Goal: Navigation & Orientation: Find specific page/section

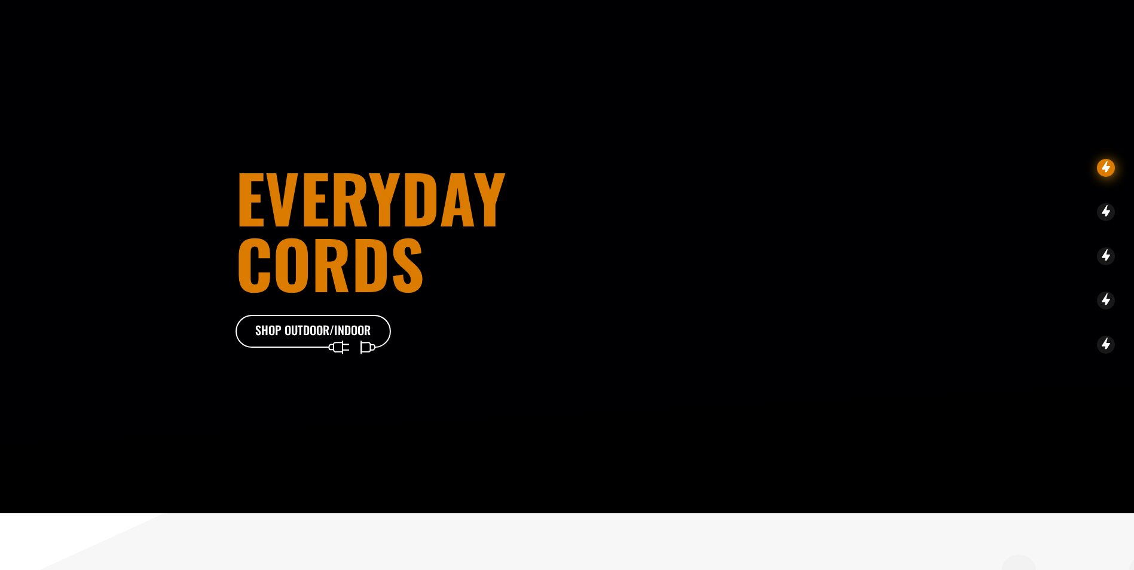
scroll to position [1921, 0]
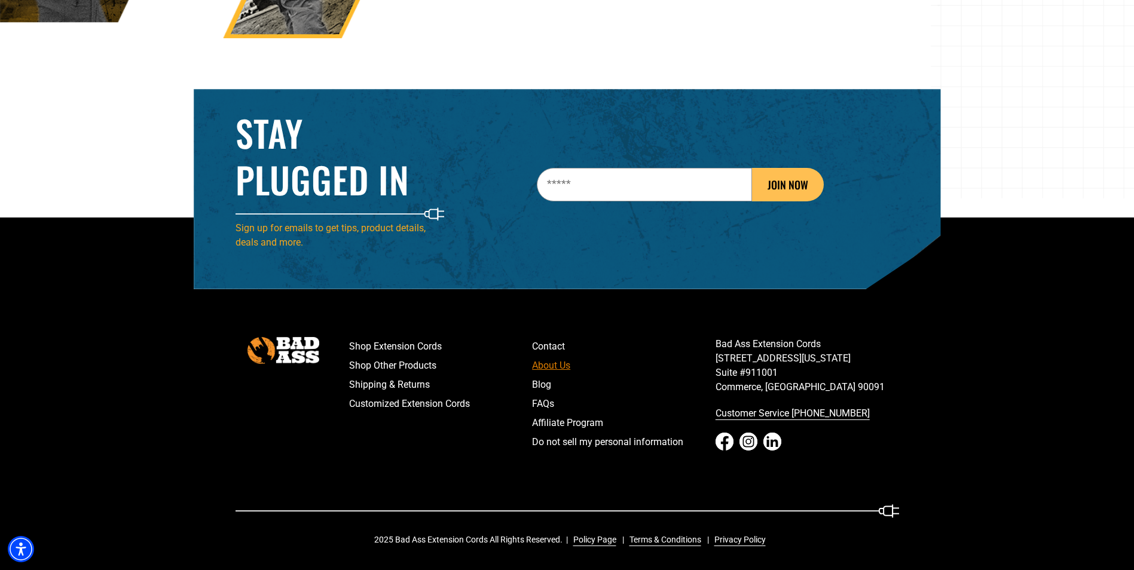
click at [543, 370] on link "About Us" at bounding box center [624, 365] width 184 height 19
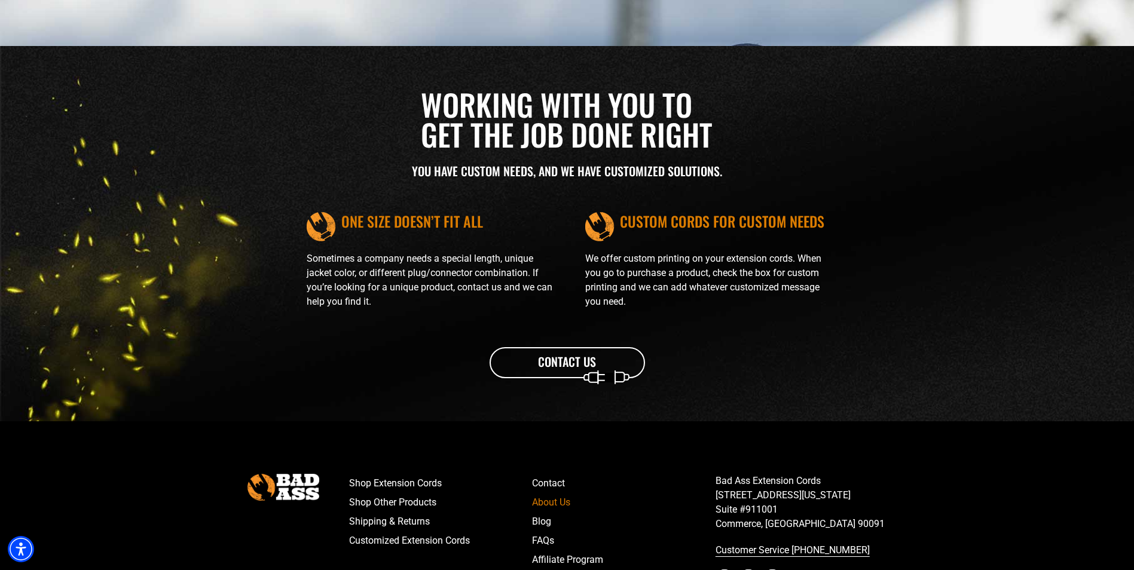
scroll to position [1359, 0]
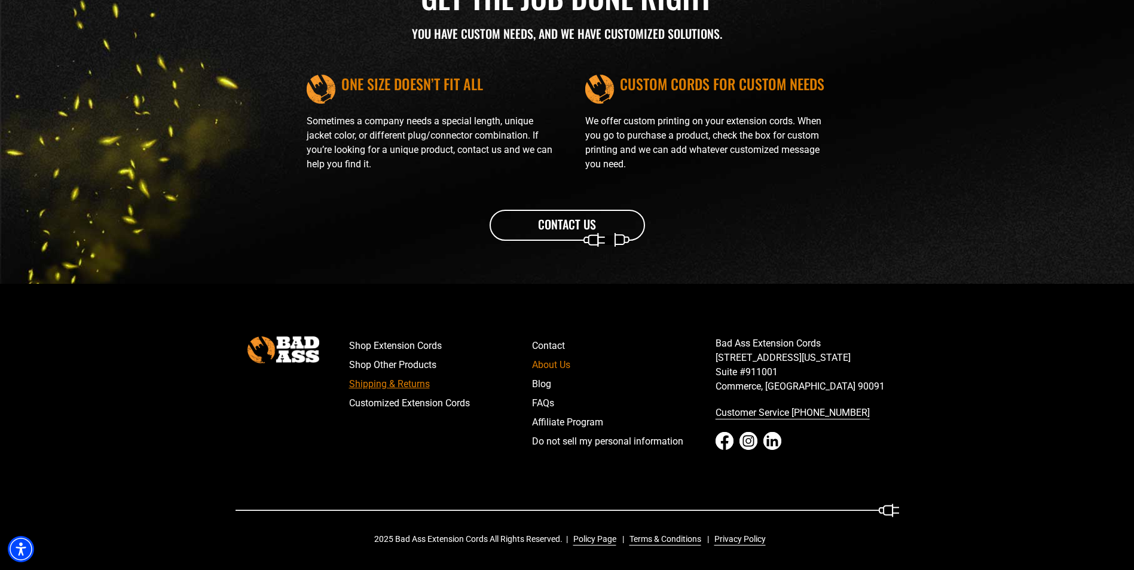
click at [440, 382] on link "Shipping & Returns" at bounding box center [441, 384] width 184 height 19
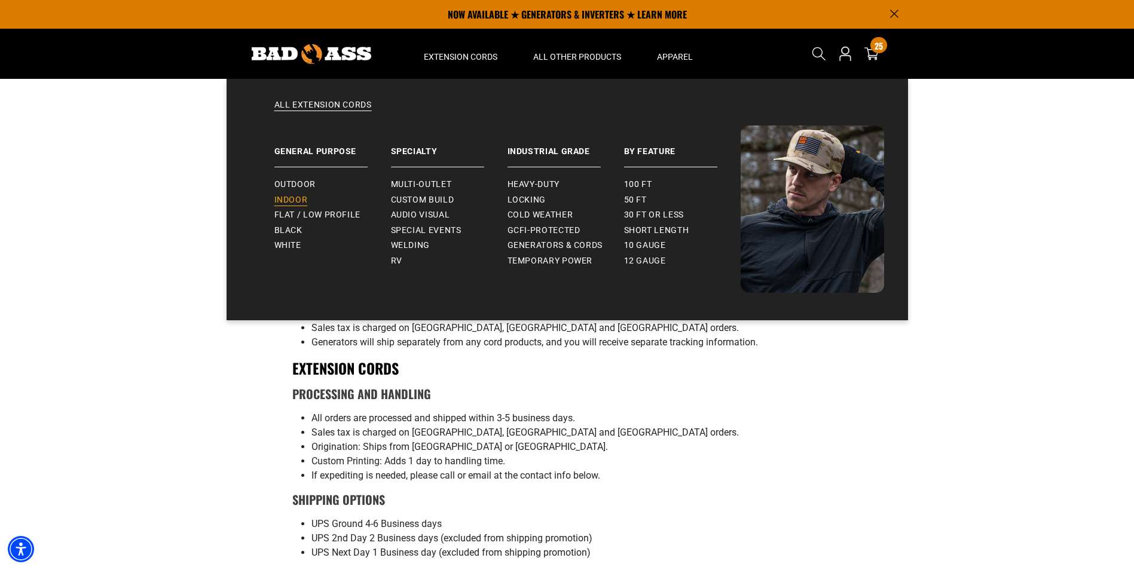
click at [286, 197] on span "Indoor" at bounding box center [290, 200] width 33 height 11
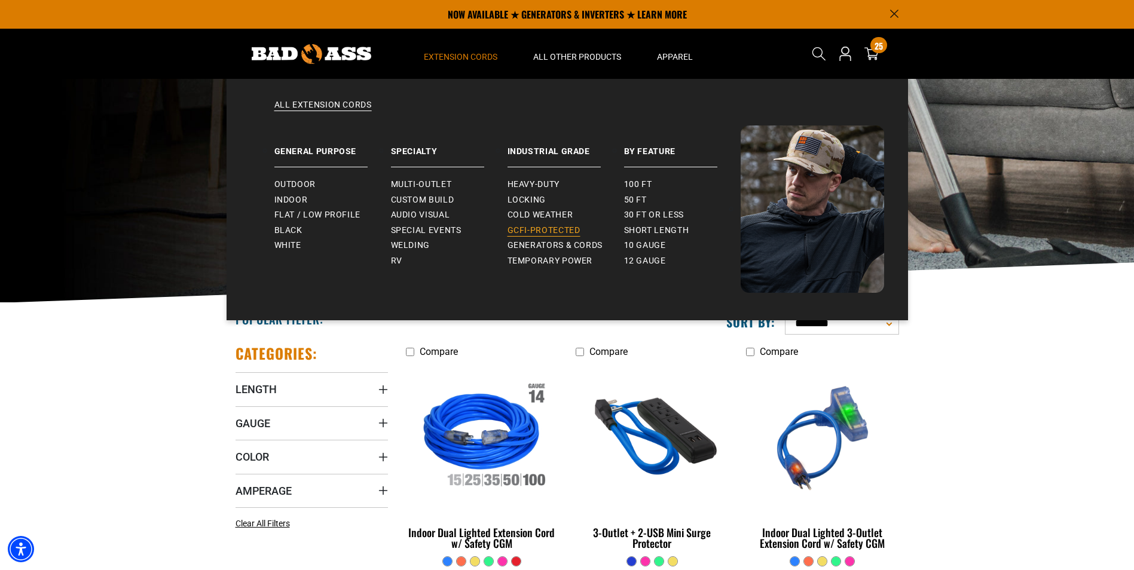
click at [582, 236] on link "GCFI-Protected" at bounding box center [566, 231] width 117 height 16
